Goal: Task Accomplishment & Management: Manage account settings

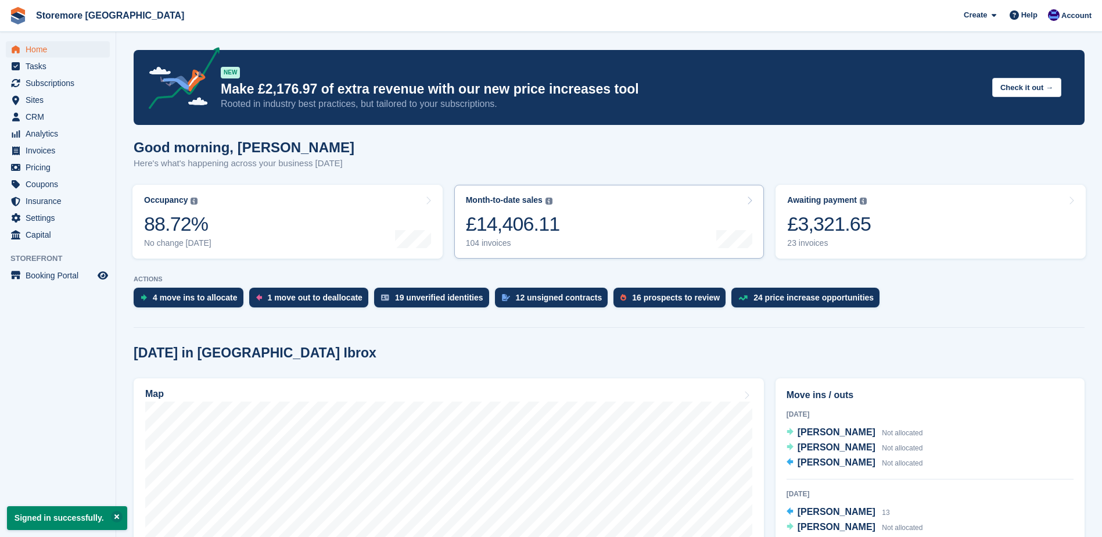
click at [492, 242] on div "104 invoices" at bounding box center [513, 243] width 94 height 10
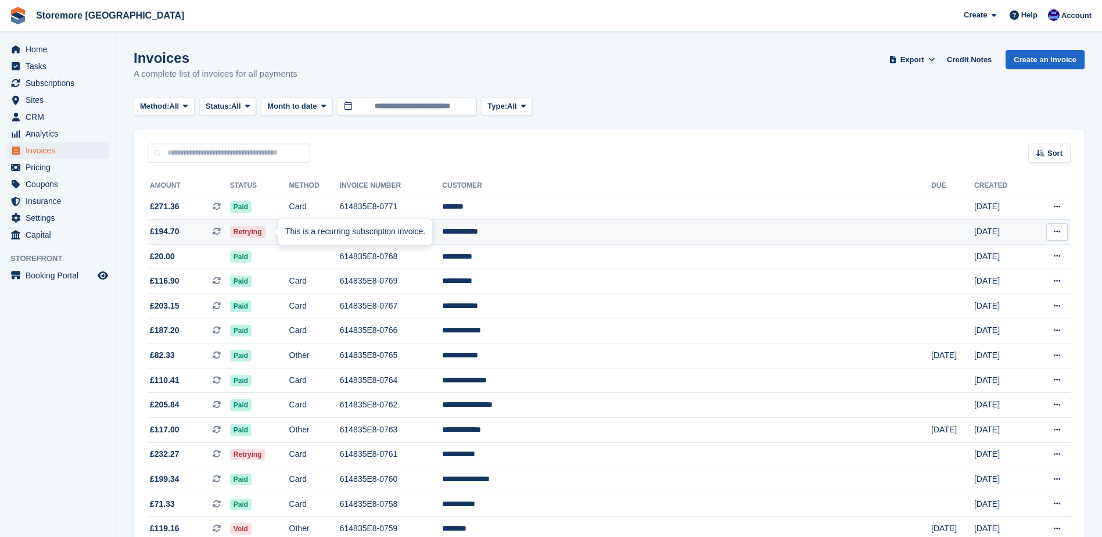
click at [221, 231] on icon at bounding box center [217, 231] width 8 height 8
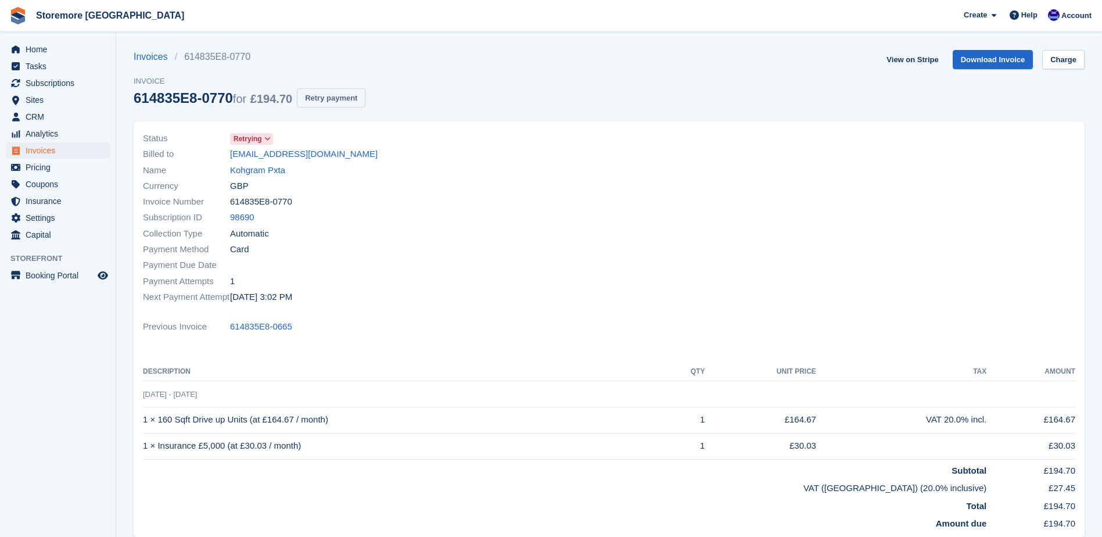
click at [336, 102] on button "Retry payment" at bounding box center [331, 97] width 69 height 19
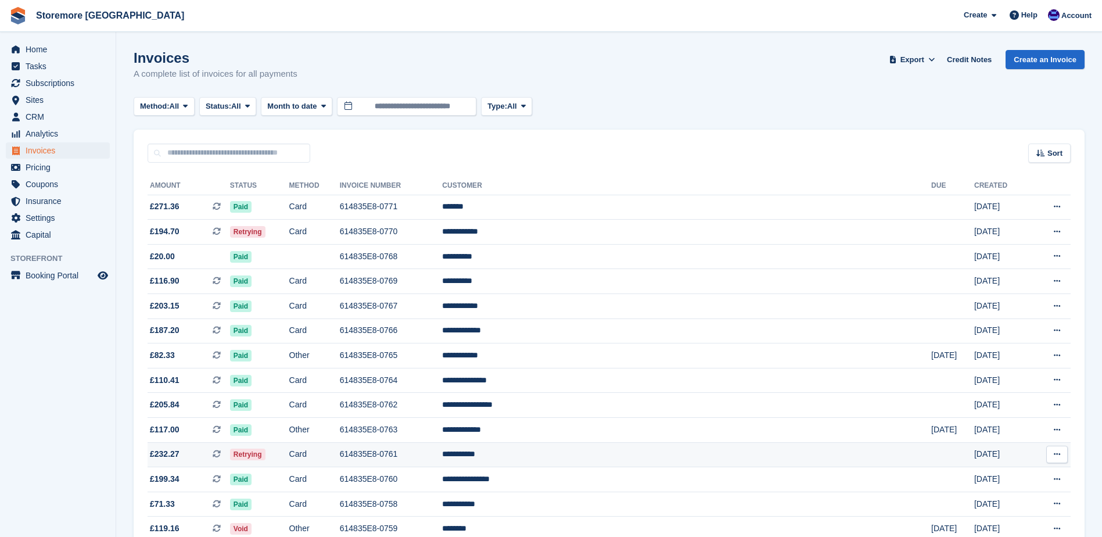
click at [443, 452] on td "614835E8-0761" at bounding box center [391, 454] width 103 height 25
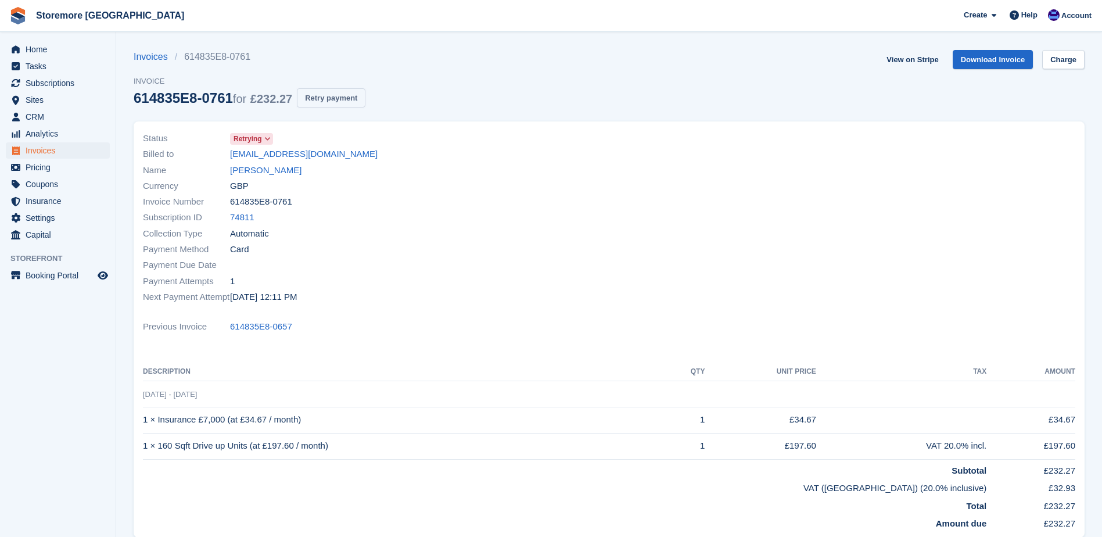
click at [329, 102] on button "Retry payment" at bounding box center [331, 97] width 69 height 19
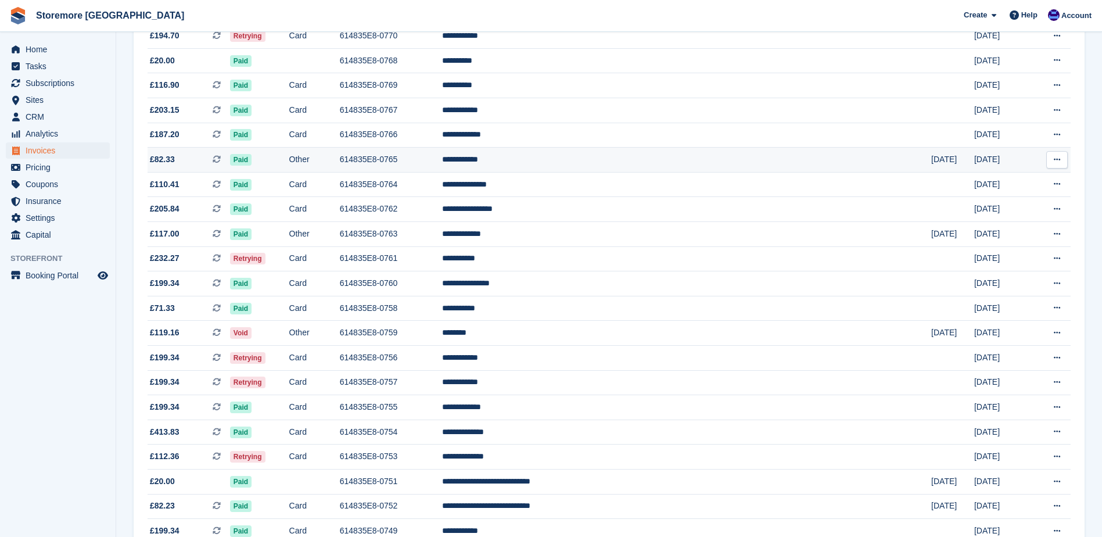
scroll to position [290, 0]
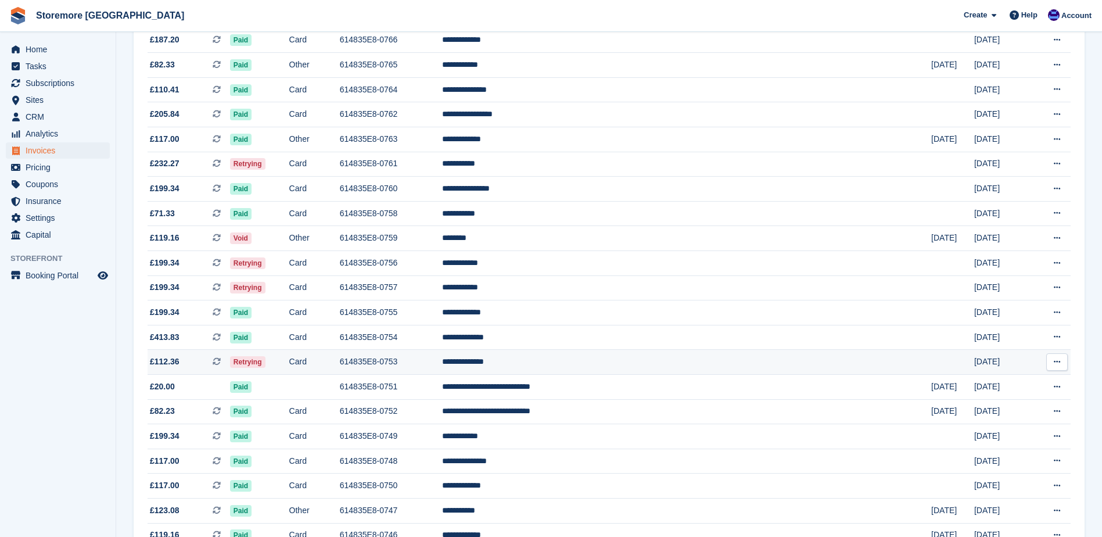
click at [443, 364] on td "614835E8-0753" at bounding box center [391, 362] width 103 height 25
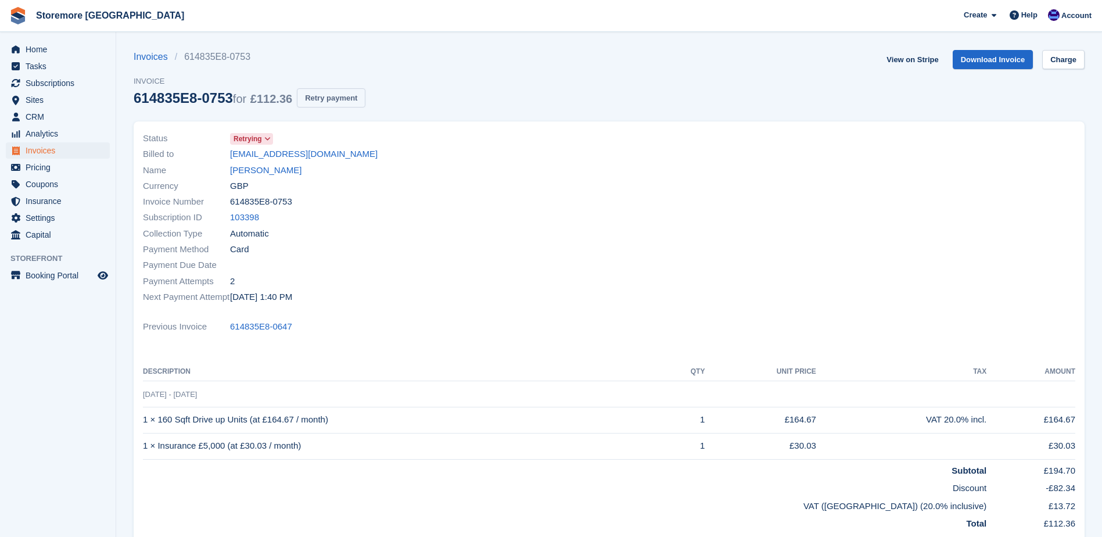
click at [340, 98] on button "Retry payment" at bounding box center [331, 97] width 69 height 19
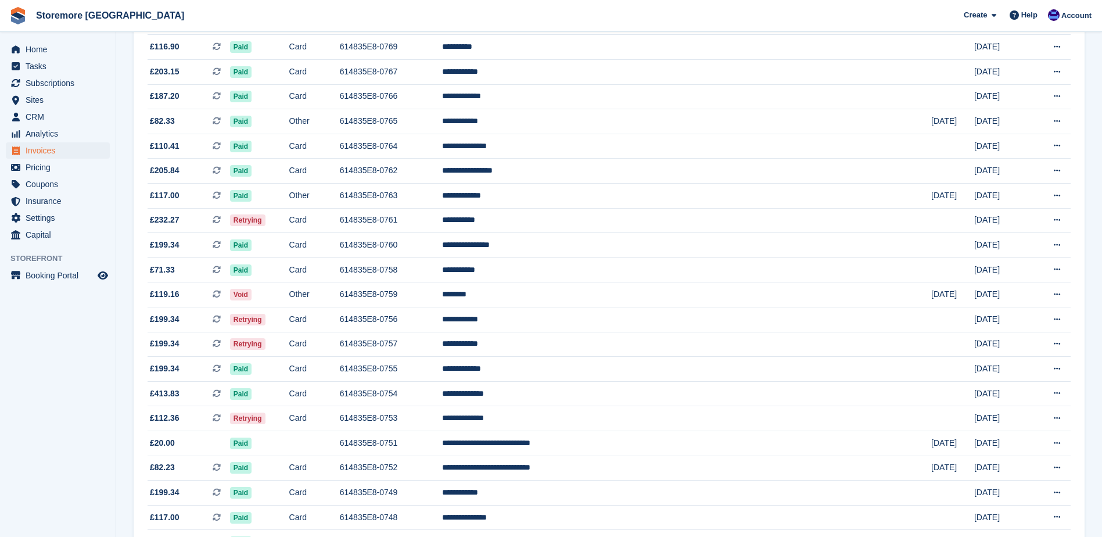
scroll to position [232, 0]
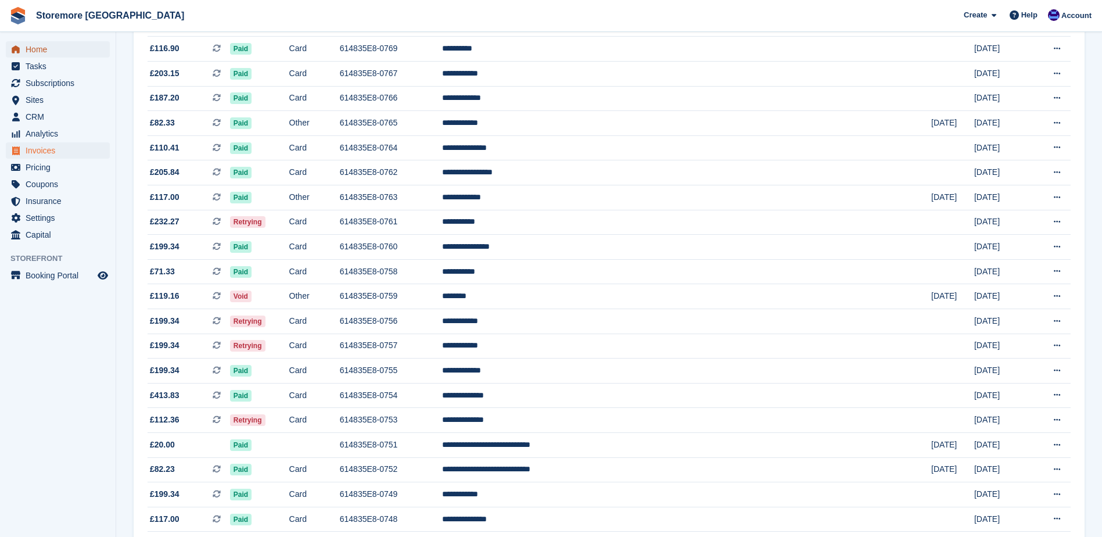
click at [73, 52] on span "Home" at bounding box center [61, 49] width 70 height 16
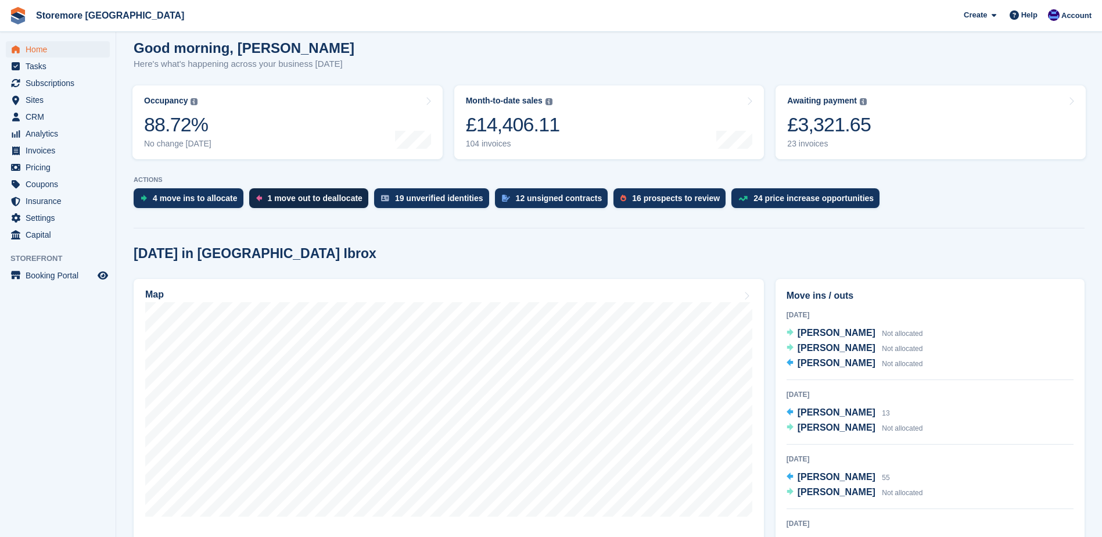
scroll to position [174, 0]
